Goal: Information Seeking & Learning: Learn about a topic

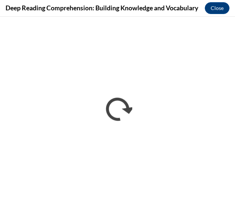
click at [200, 67] on div at bounding box center [117, 101] width 235 height 203
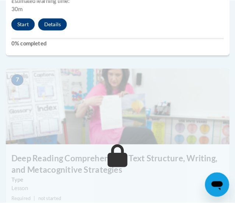
scroll to position [1349, 0]
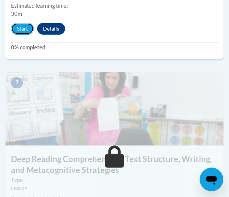
click at [17, 29] on button "Start" at bounding box center [22, 29] width 23 height 12
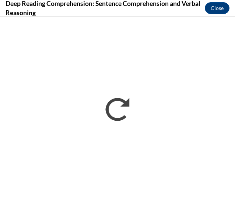
scroll to position [0, 0]
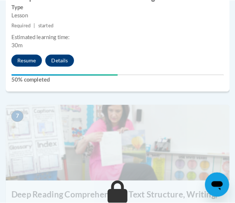
scroll to position [1314, 0]
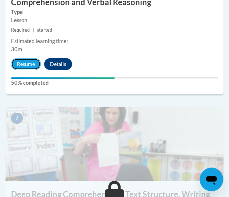
click at [25, 59] on button "Resume" at bounding box center [26, 64] width 30 height 12
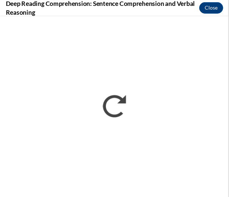
scroll to position [977, 0]
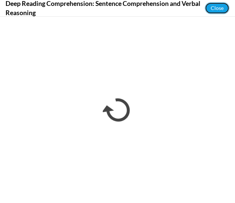
click at [214, 5] on button "Close" at bounding box center [217, 8] width 25 height 12
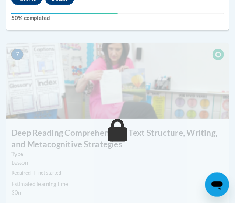
scroll to position [1365, 0]
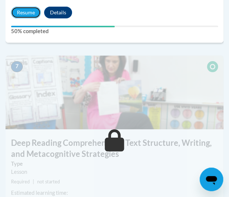
click at [18, 15] on button "Resume" at bounding box center [26, 13] width 30 height 12
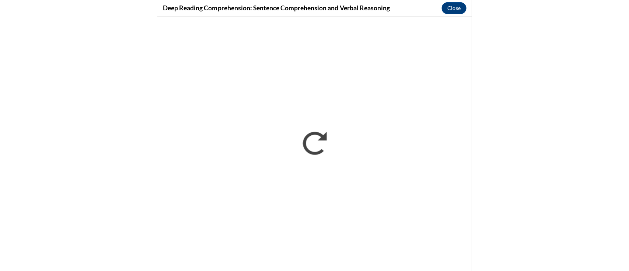
scroll to position [0, 0]
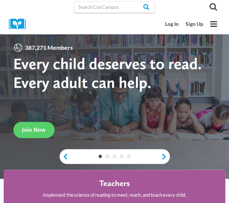
click at [172, 24] on link "Log In" at bounding box center [172, 24] width 21 height 13
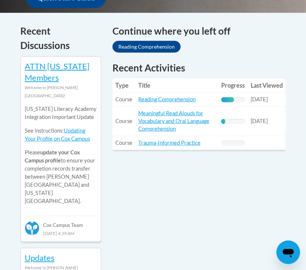
scroll to position [357, 0]
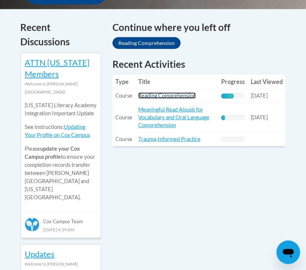
click at [175, 92] on link "Reading Comprehension" at bounding box center [166, 95] width 57 height 6
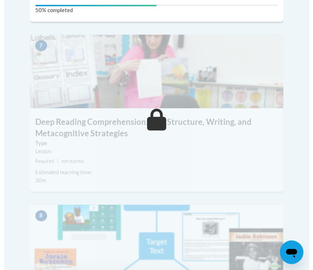
scroll to position [1336, 0]
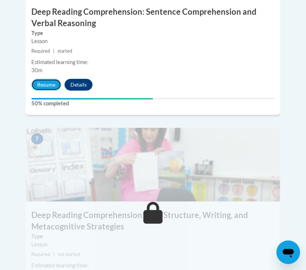
click at [51, 79] on button "Resume" at bounding box center [46, 85] width 30 height 12
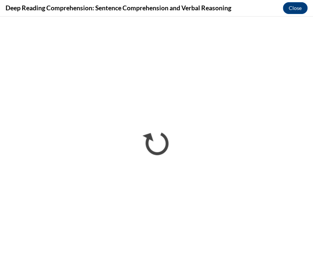
scroll to position [0, 0]
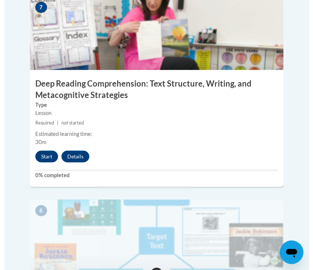
scroll to position [1456, 0]
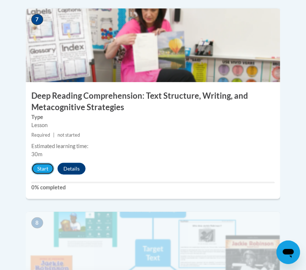
click at [38, 163] on button "Start" at bounding box center [42, 169] width 23 height 12
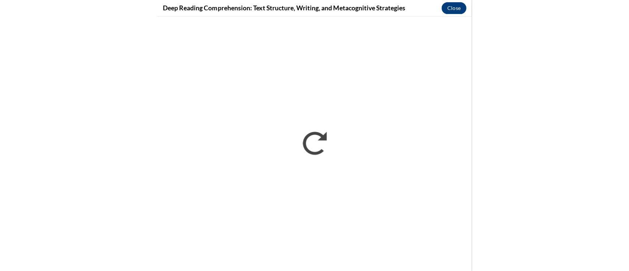
scroll to position [943, 0]
